Goal: Information Seeking & Learning: Check status

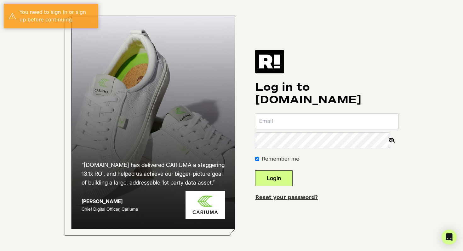
type input "[EMAIL_ADDRESS][DOMAIN_NAME]"
click at [287, 181] on button "Login" at bounding box center [273, 178] width 37 height 16
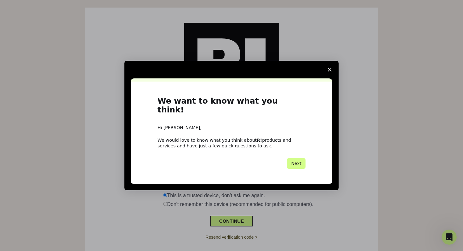
click at [328, 77] on span "Close survey" at bounding box center [330, 70] width 18 height 18
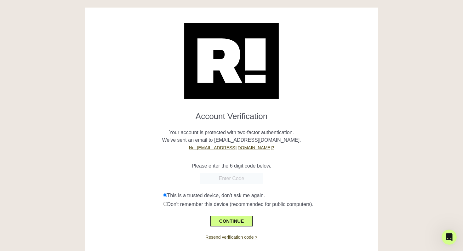
click at [231, 174] on input "text" at bounding box center [231, 178] width 63 height 11
paste input "288617"
type input "288617"
click at [245, 219] on button "CONTINUE" at bounding box center [231, 221] width 42 height 11
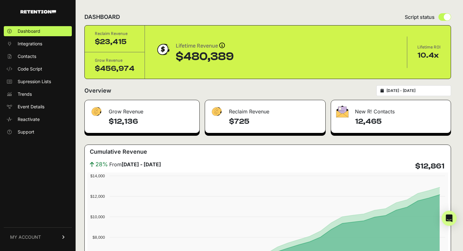
type input "[DATE]"
click at [404, 92] on input "[DATE] - [DATE]" at bounding box center [416, 90] width 60 height 5
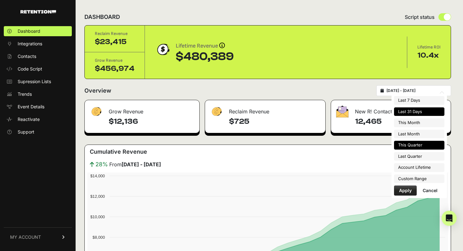
type input "[DATE]"
type input "2025-07-26"
type input "[DATE]"
type input "2025-07-01"
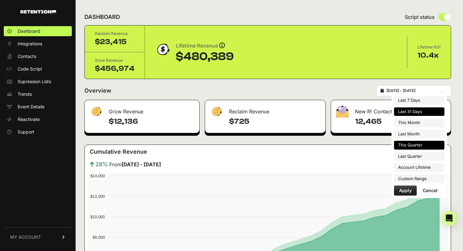
type input "2025-07-31"
type input "2025-07-01"
type input "2025-09-30"
type input "2025-04-01"
type input "2025-06-30"
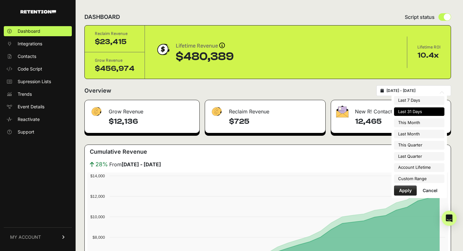
type input "2025-07-26"
type input "2025-08-25"
click at [420, 179] on li "Custom Range" at bounding box center [419, 178] width 50 height 9
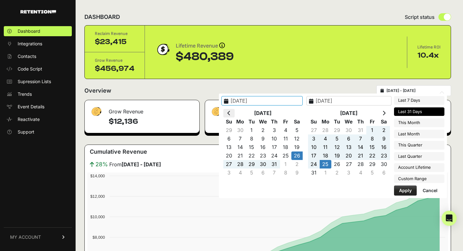
click at [230, 114] on icon at bounding box center [228, 113] width 3 height 5
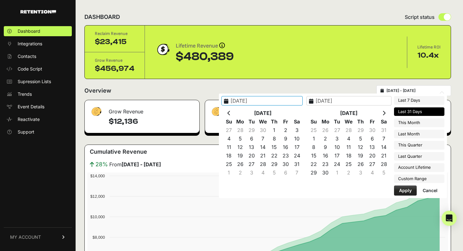
click at [230, 114] on icon at bounding box center [228, 113] width 3 height 5
type input "2025-01-01"
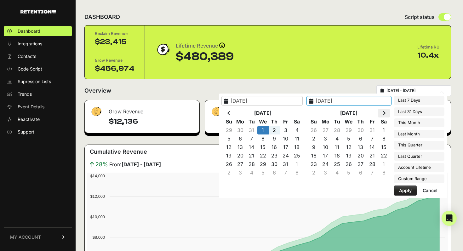
click at [385, 111] on icon at bounding box center [383, 113] width 3 height 5
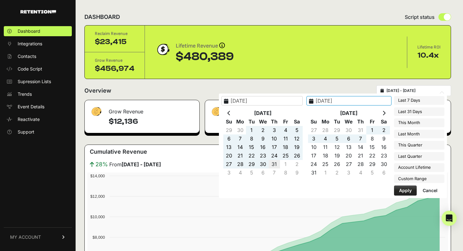
type input "[DATE]"
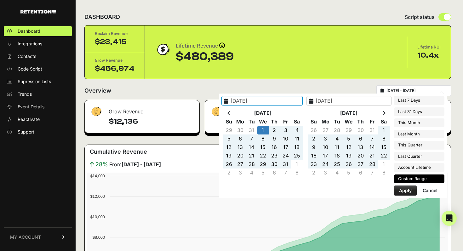
type input "2025-01-01"
click at [406, 190] on button "Apply" at bounding box center [405, 190] width 23 height 10
type input "[DATE] - [DATE]"
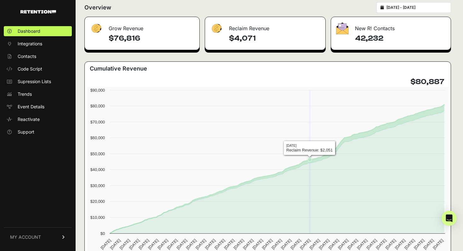
scroll to position [83, 0]
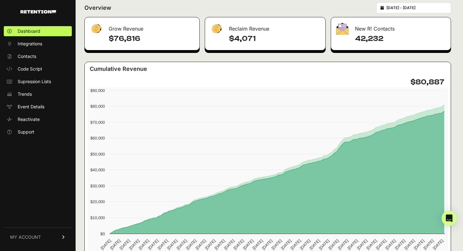
click at [232, 29] on div "Reclaim Revenue" at bounding box center [265, 26] width 120 height 19
click at [123, 42] on h4 "$76,816" at bounding box center [152, 39] width 86 height 10
drag, startPoint x: 250, startPoint y: 35, endPoint x: 266, endPoint y: 42, distance: 17.5
click at [266, 42] on h4 "$4,071" at bounding box center [274, 39] width 91 height 10
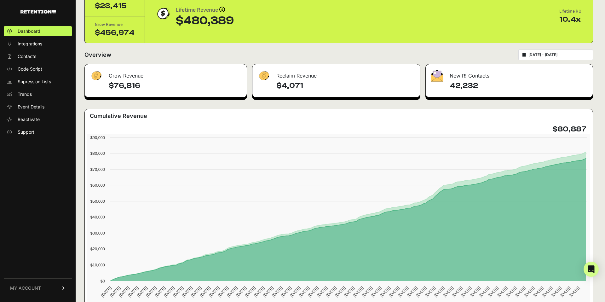
scroll to position [45, 0]
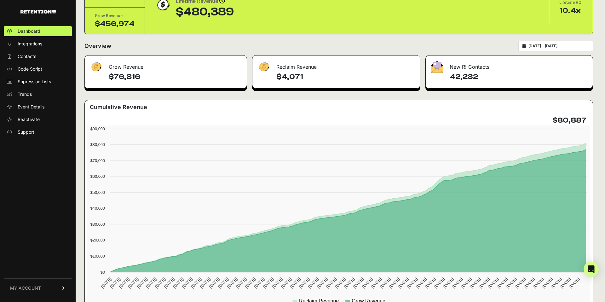
drag, startPoint x: 572, startPoint y: 119, endPoint x: 558, endPoint y: 120, distance: 14.2
click at [463, 120] on h4 "$80,887" at bounding box center [569, 120] width 34 height 10
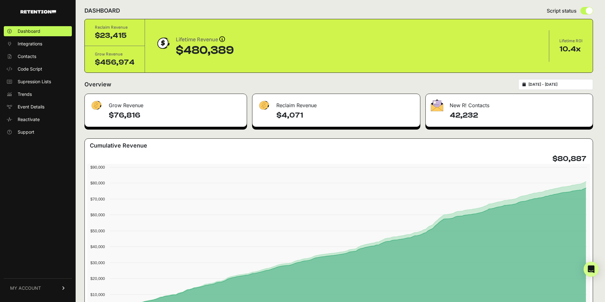
scroll to position [8, 0]
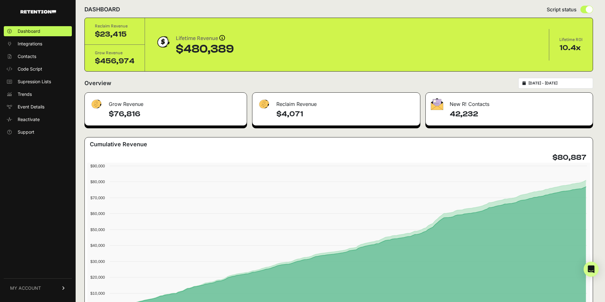
drag, startPoint x: 115, startPoint y: 112, endPoint x: 134, endPoint y: 114, distance: 19.0
click at [134, 114] on h4 "$76,816" at bounding box center [175, 114] width 133 height 10
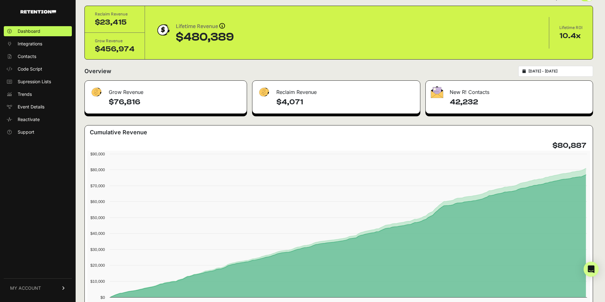
scroll to position [27, 0]
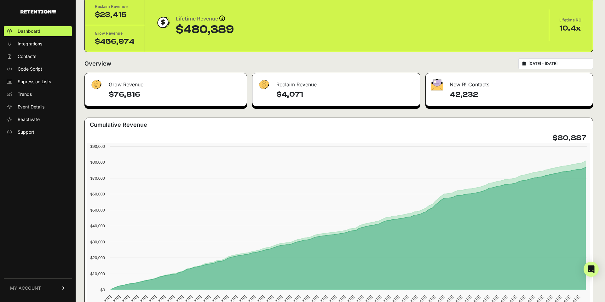
drag, startPoint x: 280, startPoint y: 96, endPoint x: 301, endPoint y: 93, distance: 21.3
click at [301, 93] on h4 "$4,071" at bounding box center [345, 94] width 139 height 10
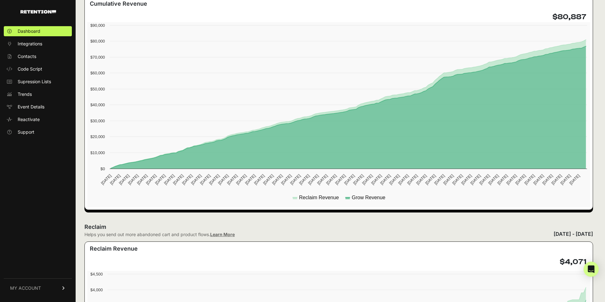
scroll to position [0, 0]
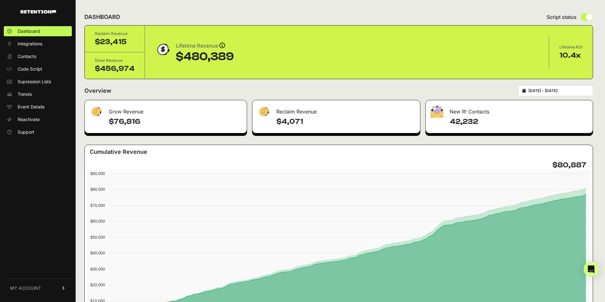
click at [463, 9] on div "DASHBOARD Script status" at bounding box center [338, 17] width 508 height 16
click at [31, 107] on span "Event Details" at bounding box center [31, 107] width 27 height 6
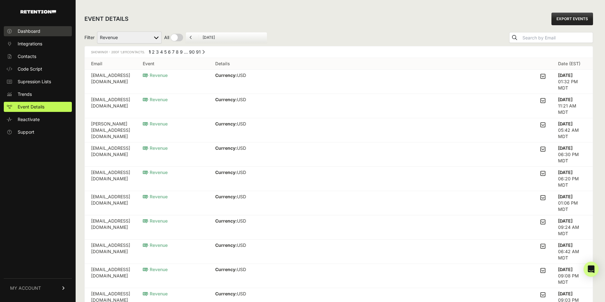
click at [37, 32] on span "Dashboard" at bounding box center [29, 31] width 23 height 6
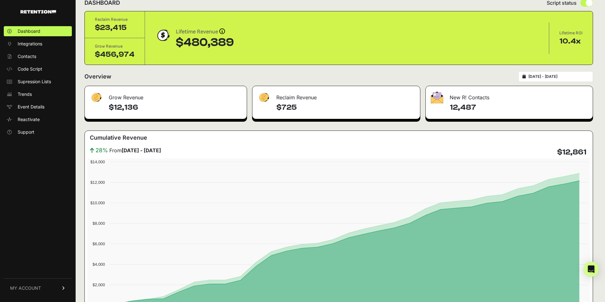
click at [190, 108] on h4 "$12,136" at bounding box center [175, 107] width 133 height 10
